Goal: Task Accomplishment & Management: Manage account settings

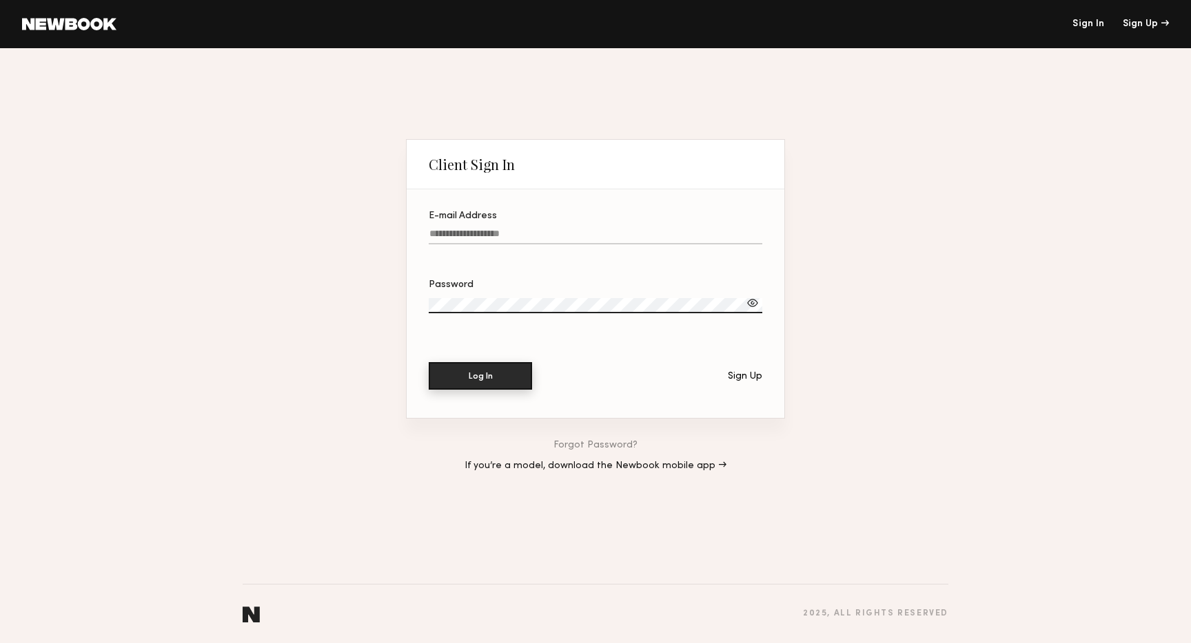
type input "**********"
click at [500, 375] on button "Log In" at bounding box center [480, 376] width 103 height 28
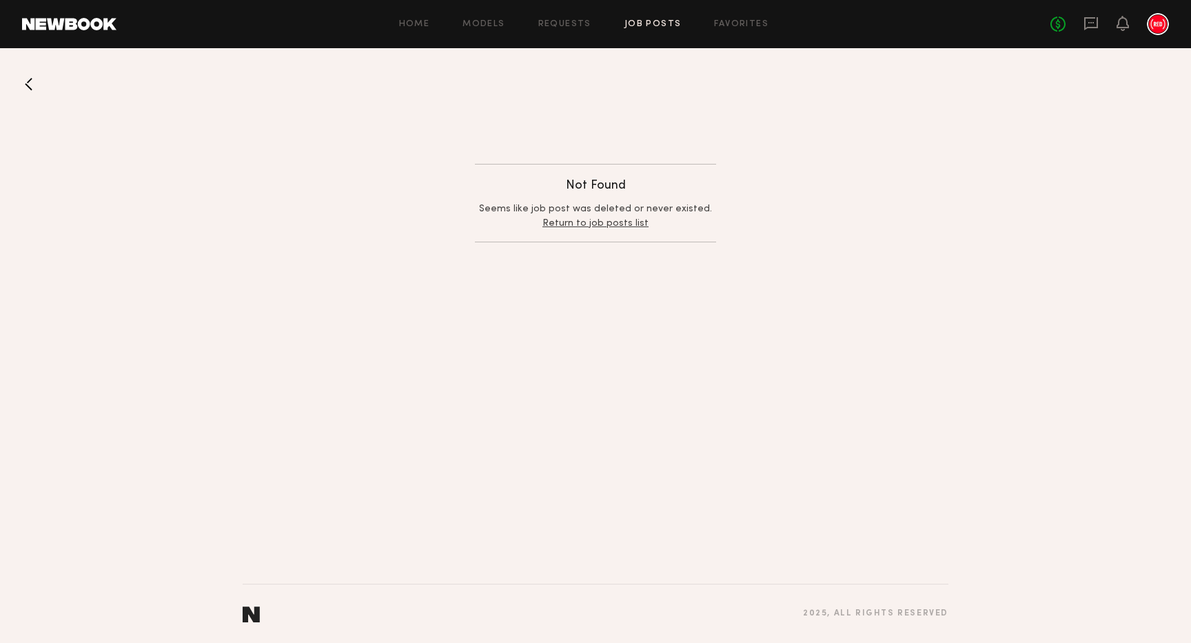
click at [613, 224] on link "Return to job posts list" at bounding box center [595, 223] width 106 height 9
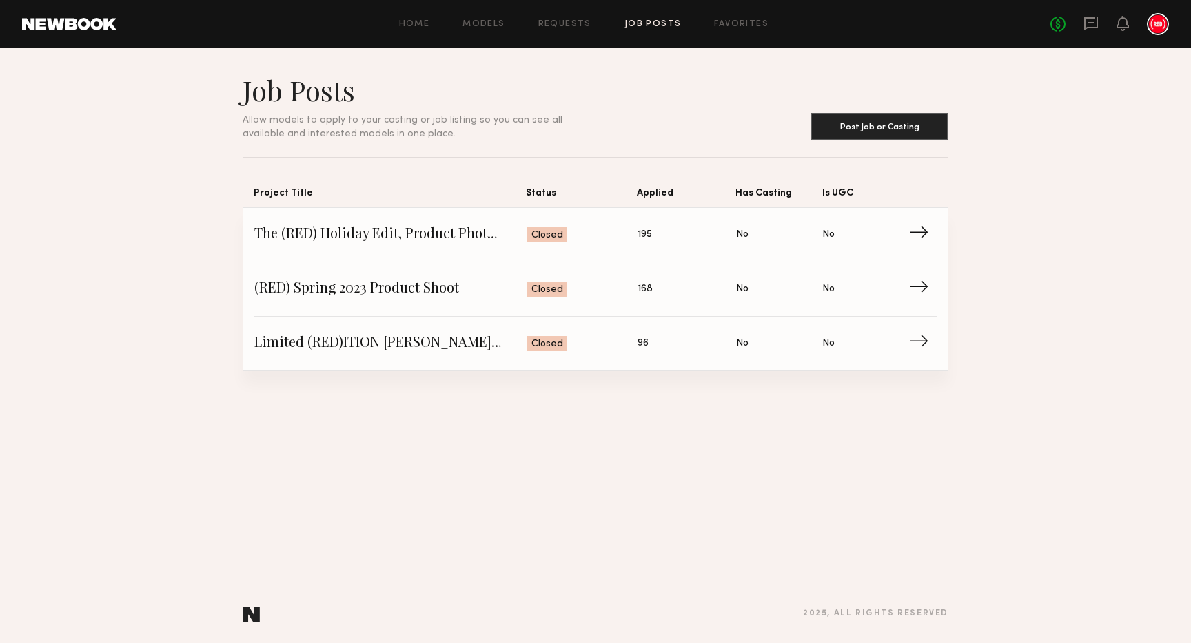
click at [440, 189] on span "Project Title" at bounding box center [390, 196] width 272 height 22
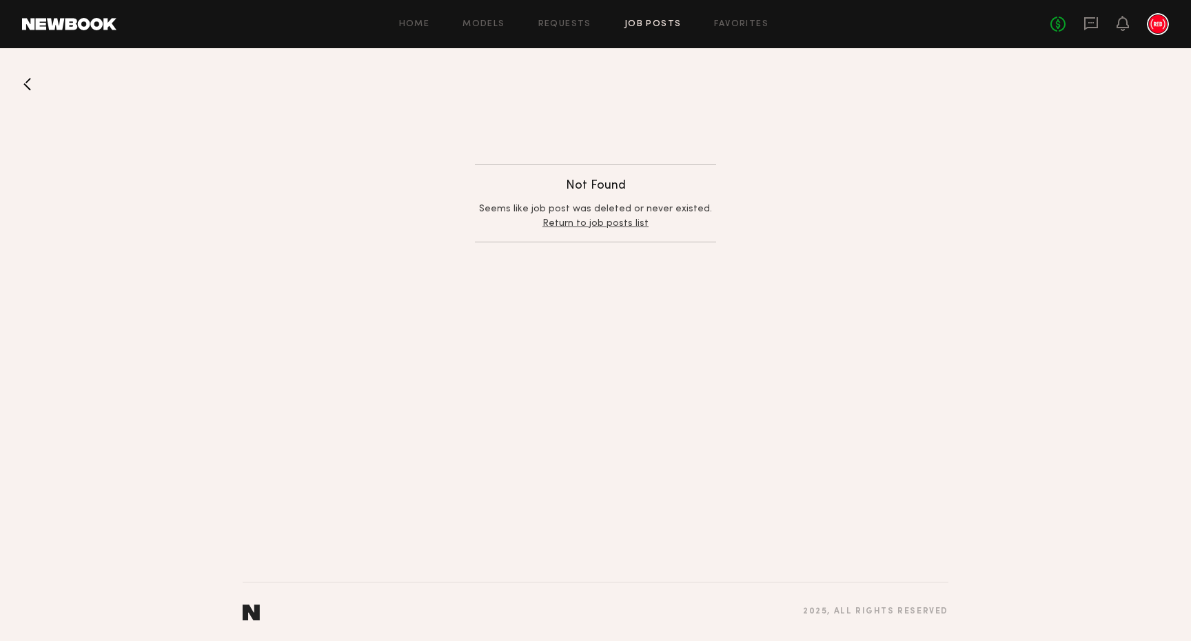
click at [30, 83] on button at bounding box center [33, 84] width 22 height 22
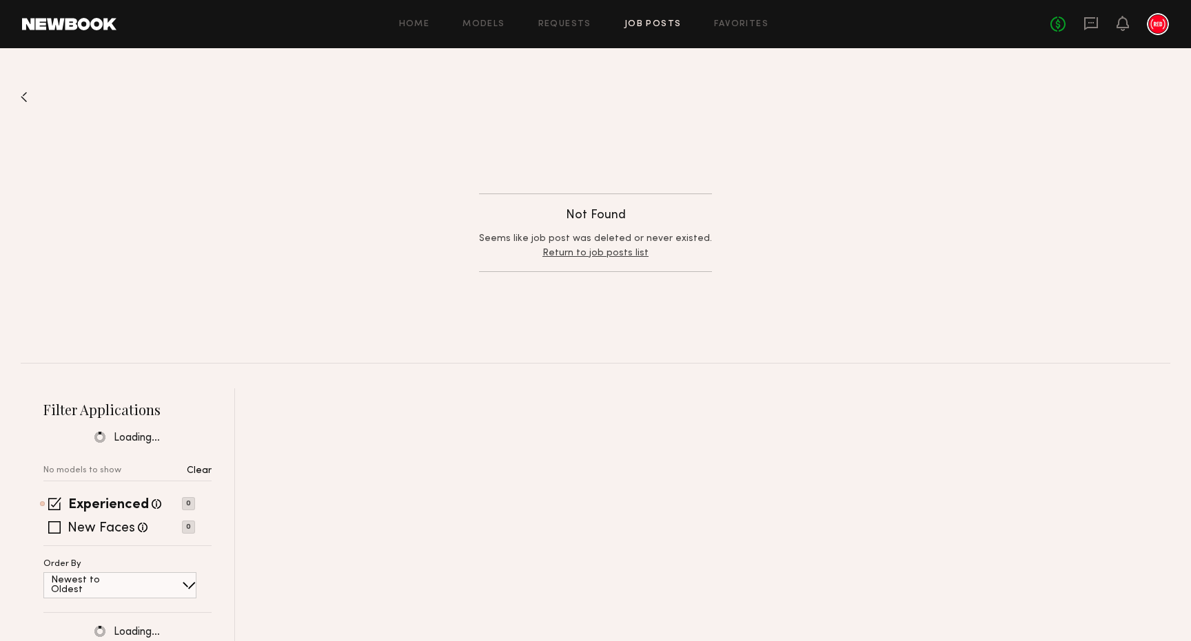
click at [1168, 28] on header "Home Models Requests Job Posts Favorites Sign Out No fees up to $5,000" at bounding box center [595, 24] width 1191 height 48
click at [1157, 23] on div at bounding box center [1157, 24] width 22 height 22
